Goal: Find specific page/section: Find specific page/section

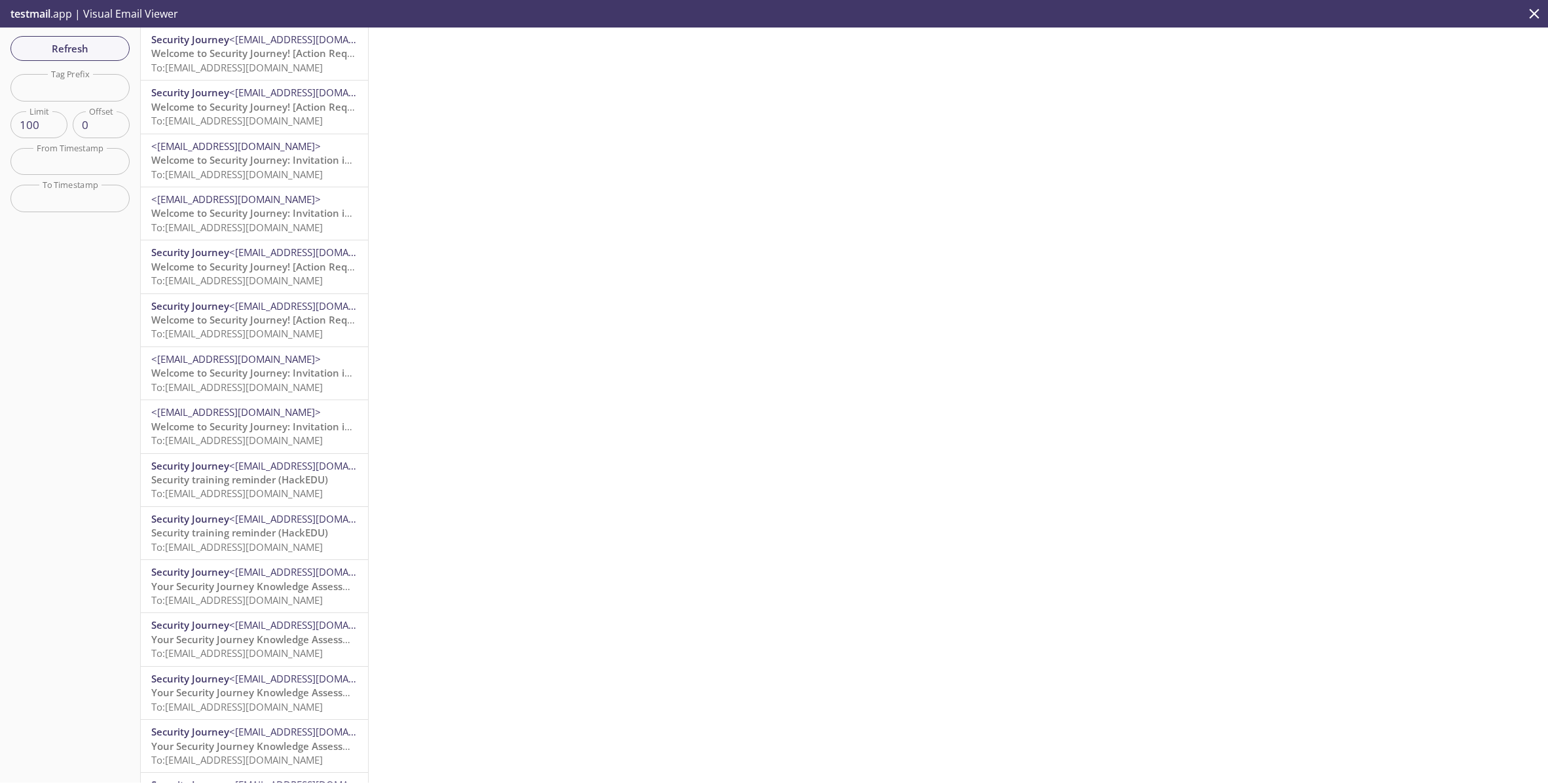
click at [113, 13] on p "testmail .app | Visual Email Viewer" at bounding box center [93, 13] width 186 height 27
click at [45, 16] on span "testmail" at bounding box center [31, 14] width 40 height 15
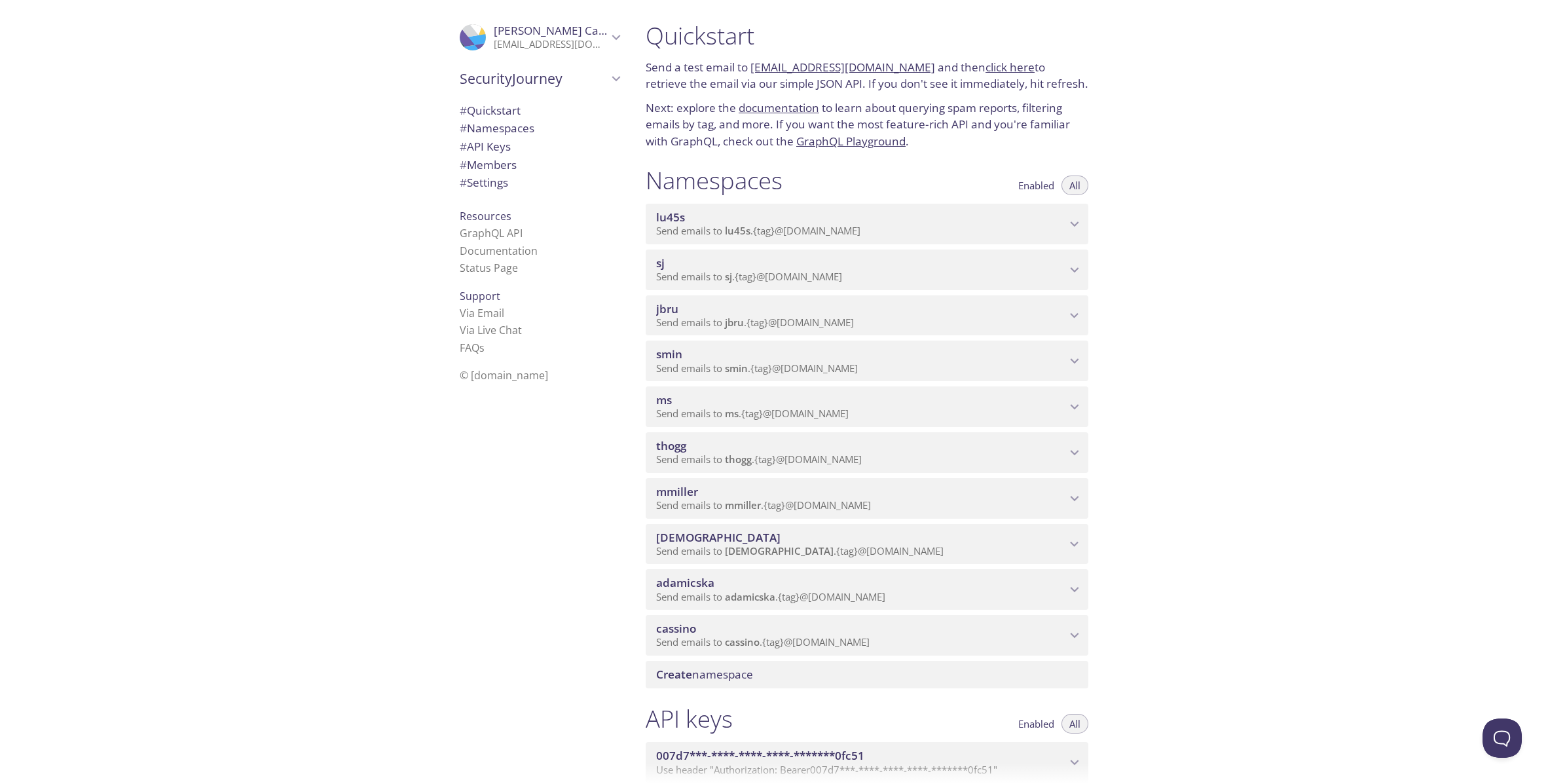
click at [899, 638] on p "Send emails to cassino . {tag} @inbox.testmail.app" at bounding box center [861, 643] width 410 height 13
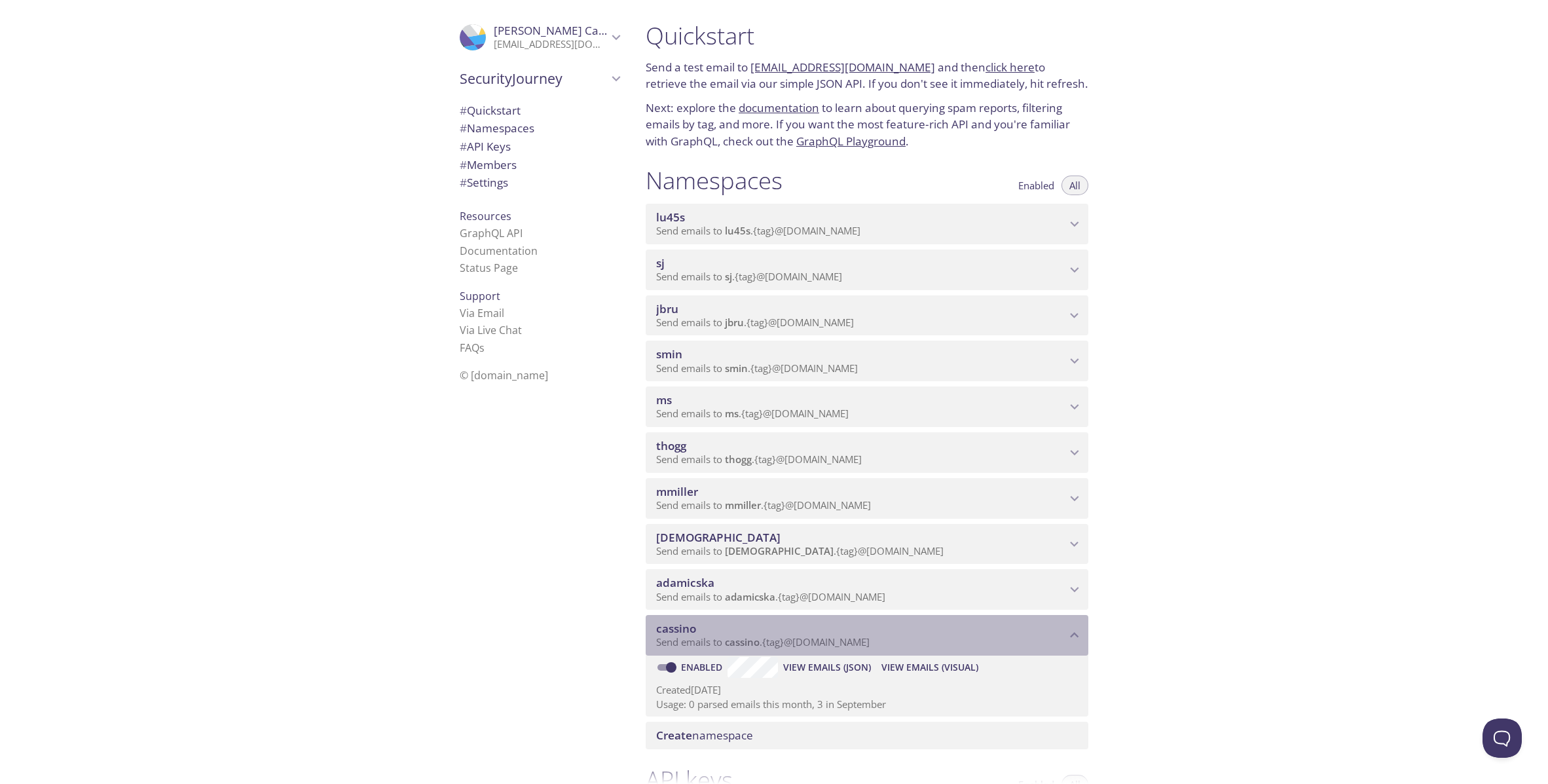
drag, startPoint x: 849, startPoint y: 642, endPoint x: 766, endPoint y: 641, distance: 83.0
click at [766, 641] on p "Send emails to cassino . {tag} @inbox.testmail.app" at bounding box center [861, 643] width 410 height 13
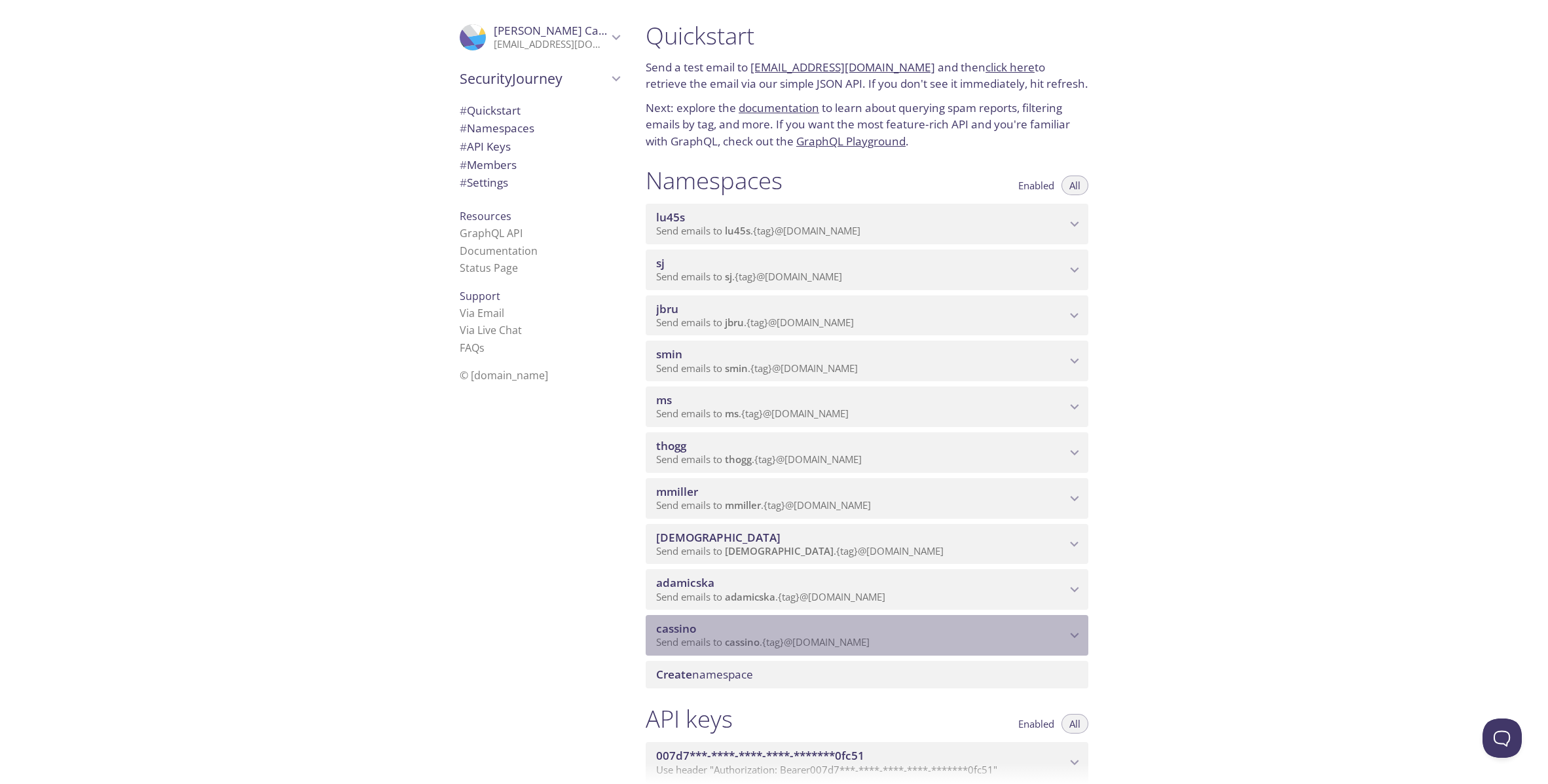
click at [767, 639] on span "Send emails to cassino . {tag} @inbox.testmail.app" at bounding box center [763, 642] width 214 height 13
